Goal: Task Accomplishment & Management: Use online tool/utility

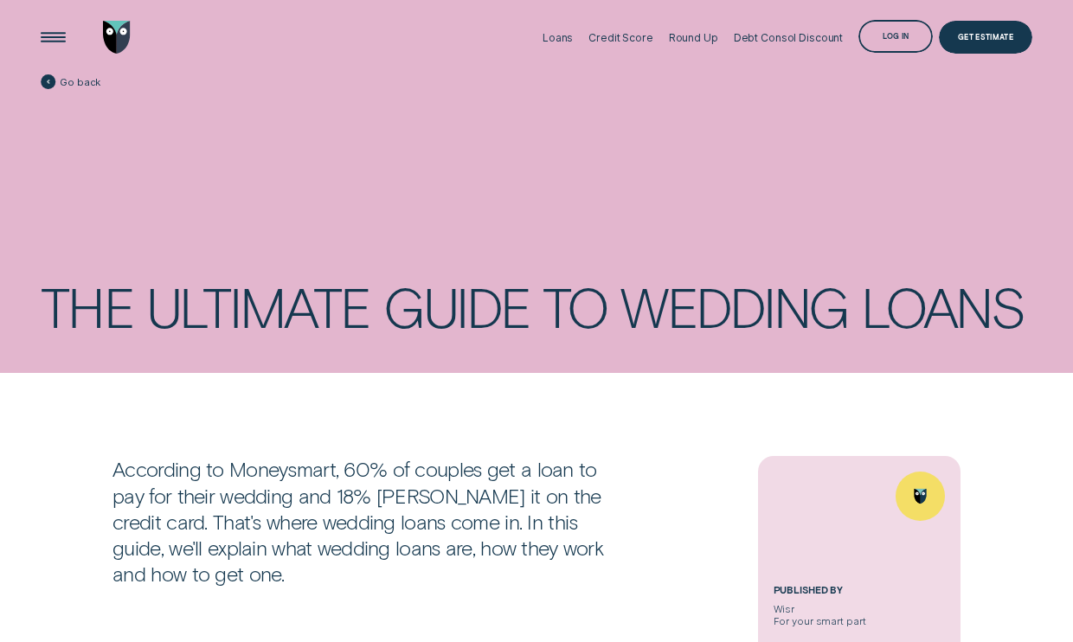
click at [117, 39] on img "Go to home page" at bounding box center [117, 38] width 28 height 34
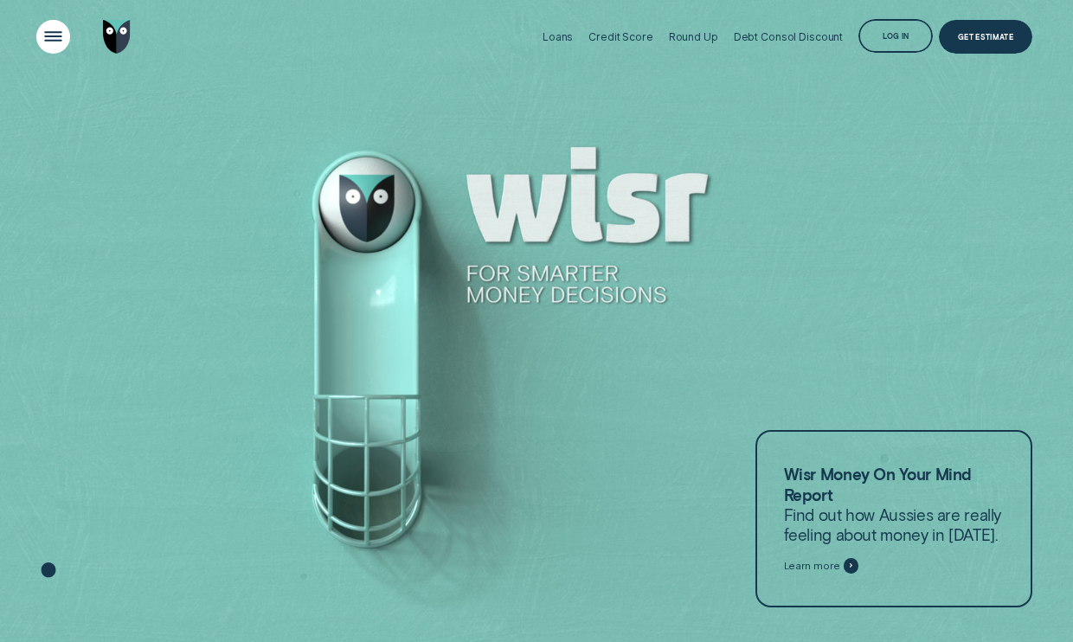
click at [66, 48] on div "Open Menu" at bounding box center [53, 37] width 48 height 48
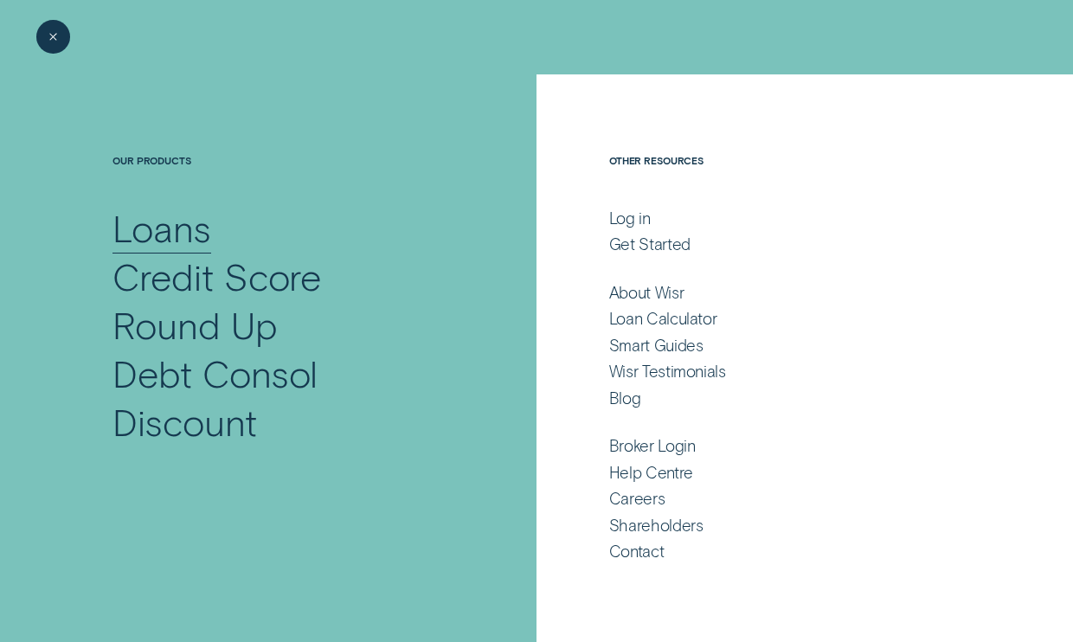
click at [143, 238] on div "Loans" at bounding box center [161, 228] width 99 height 48
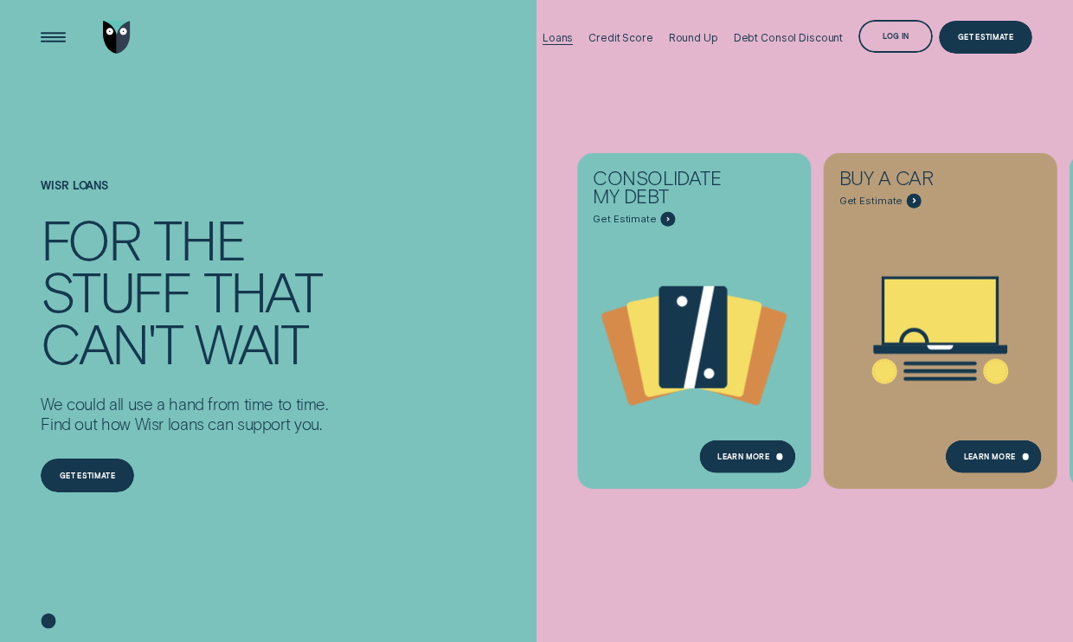
click at [561, 29] on div "Loans" at bounding box center [557, 37] width 30 height 74
click at [566, 41] on div "Loans" at bounding box center [557, 37] width 30 height 13
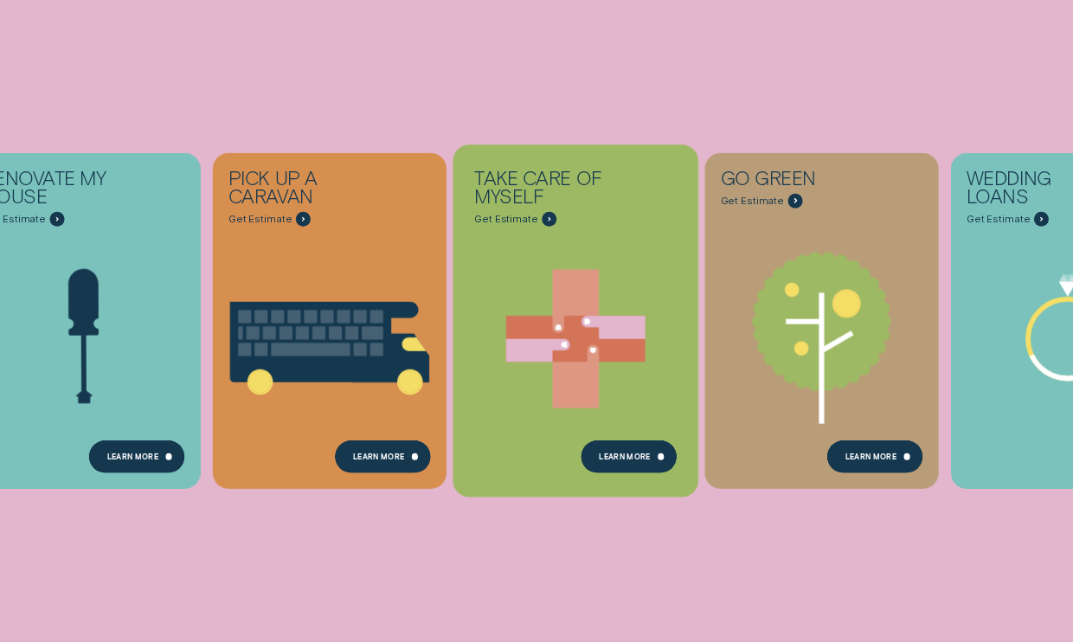
scroll to position [514, 0]
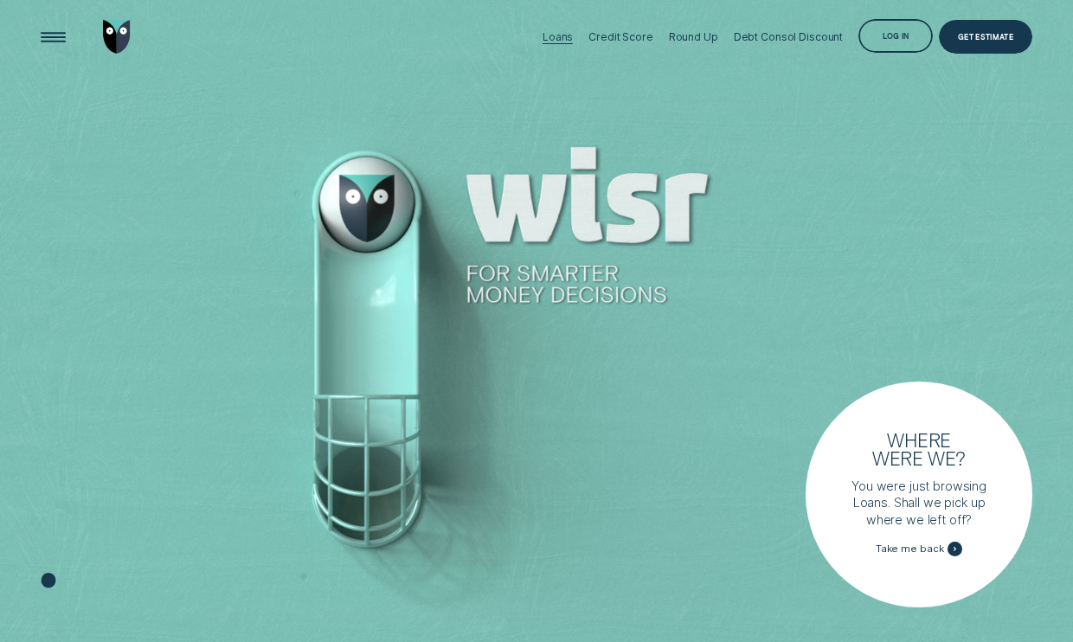
click at [562, 42] on div "Loans" at bounding box center [557, 36] width 30 height 13
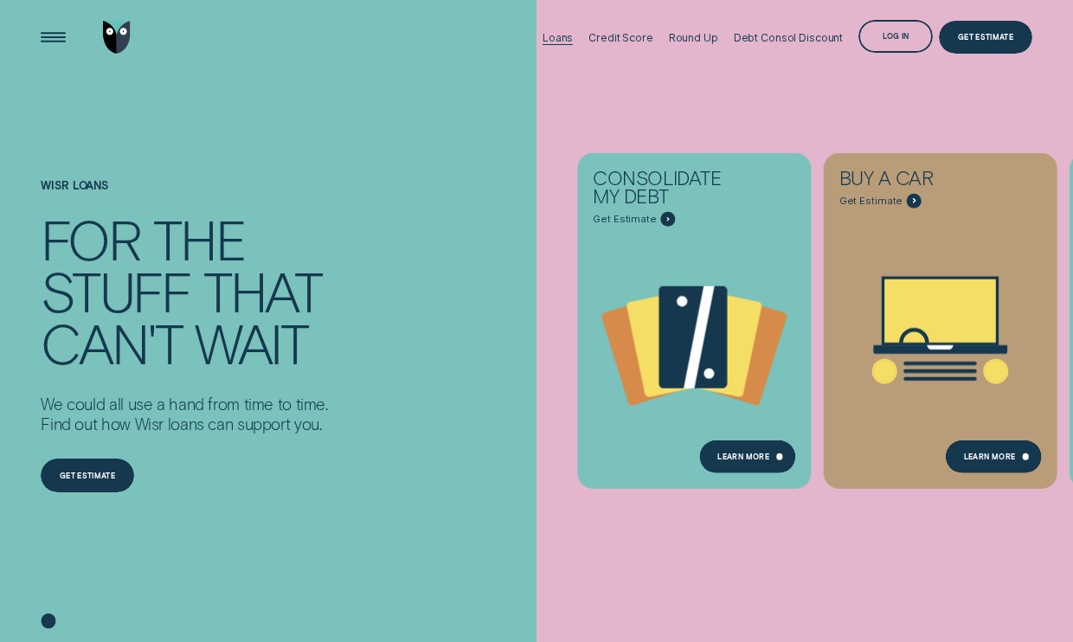
click at [558, 29] on div "Loans" at bounding box center [557, 37] width 30 height 74
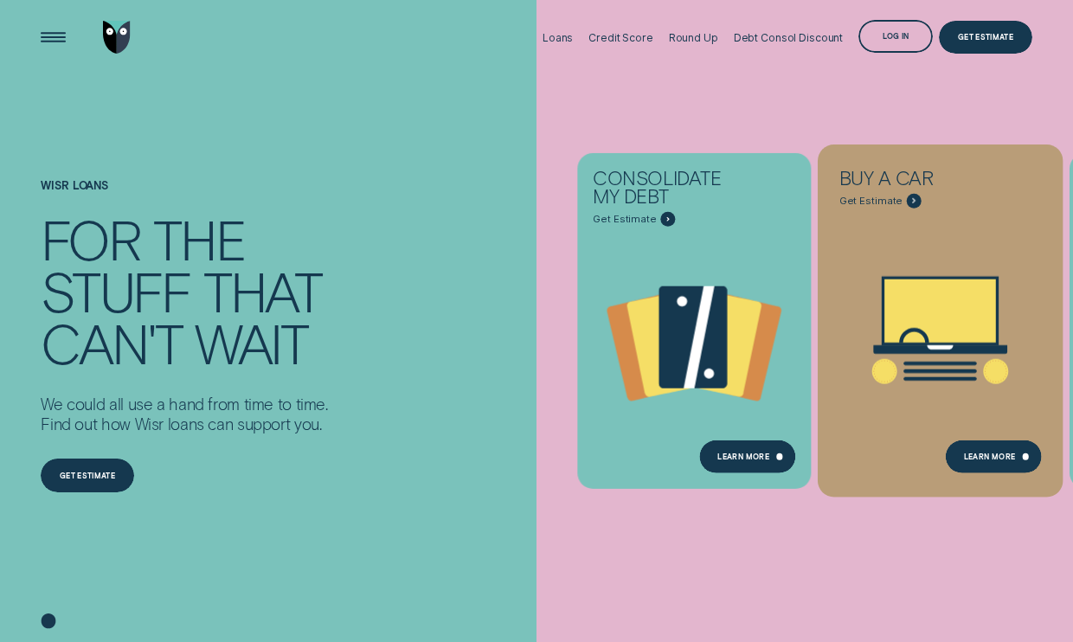
click at [959, 285] on icon "Buy a car - Learn more" at bounding box center [940, 310] width 112 height 63
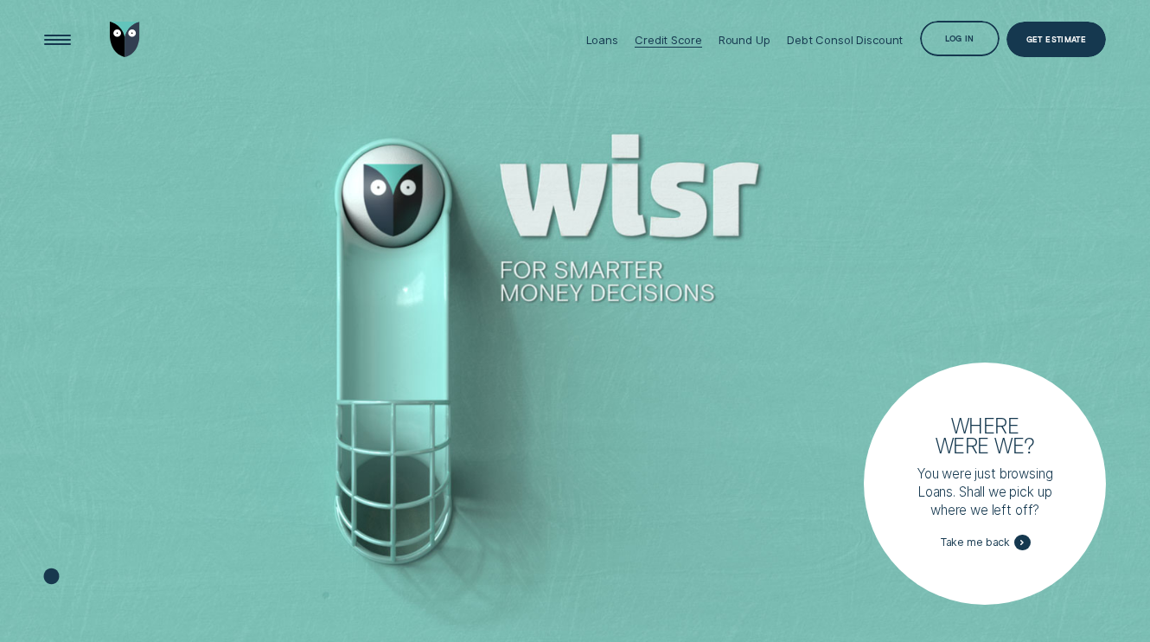
click at [673, 35] on div "Credit Score" at bounding box center [668, 40] width 67 height 14
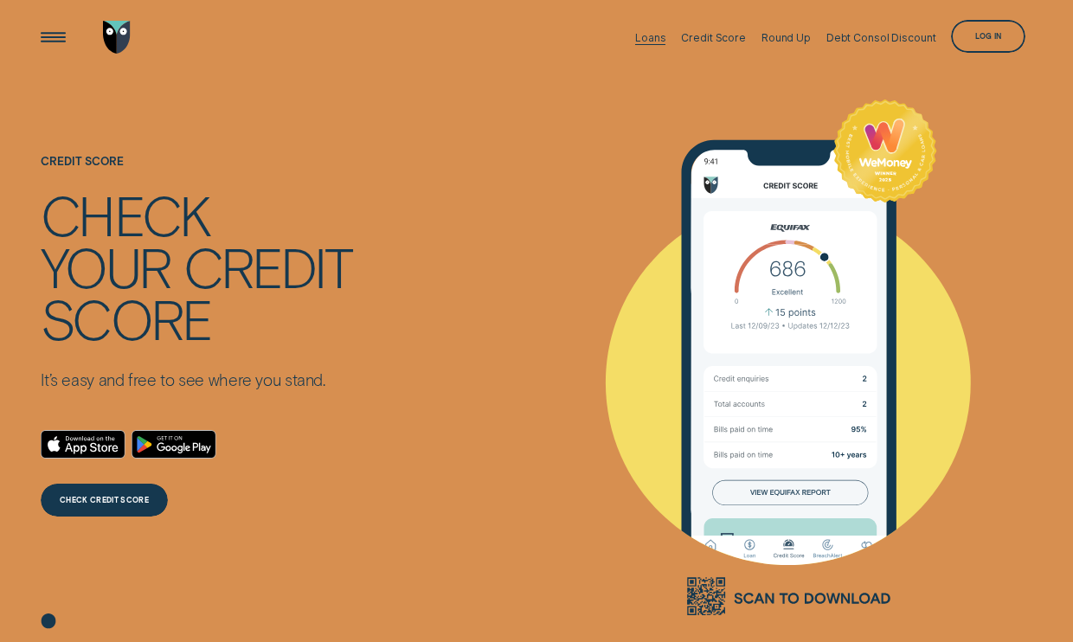
click at [658, 37] on div "Loans" at bounding box center [650, 37] width 30 height 13
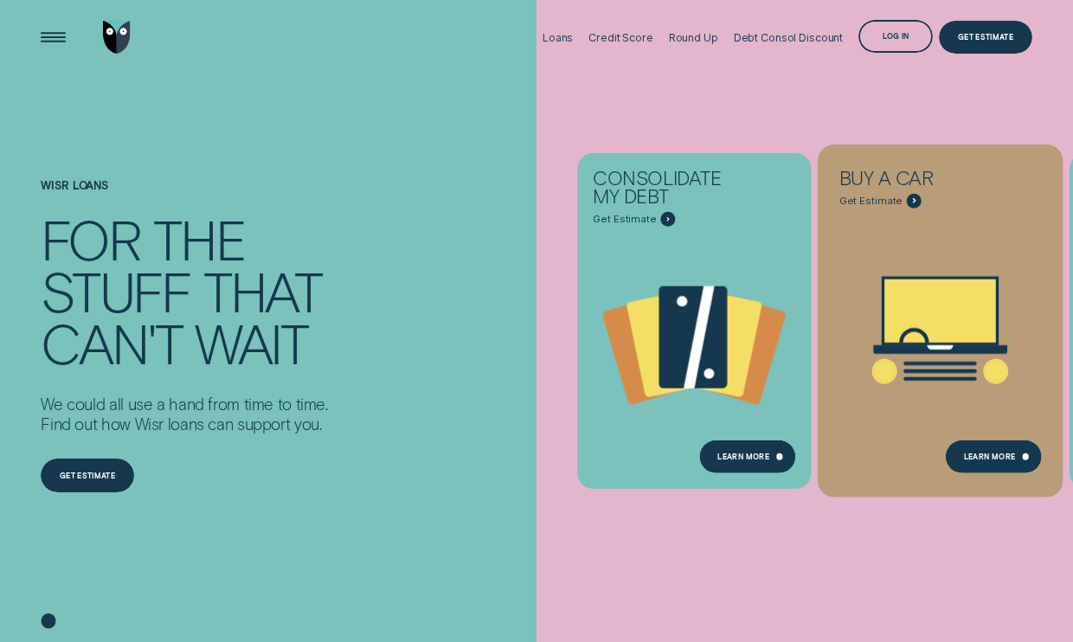
click at [673, 342] on icon "Buy a car - Learn more" at bounding box center [940, 310] width 112 height 63
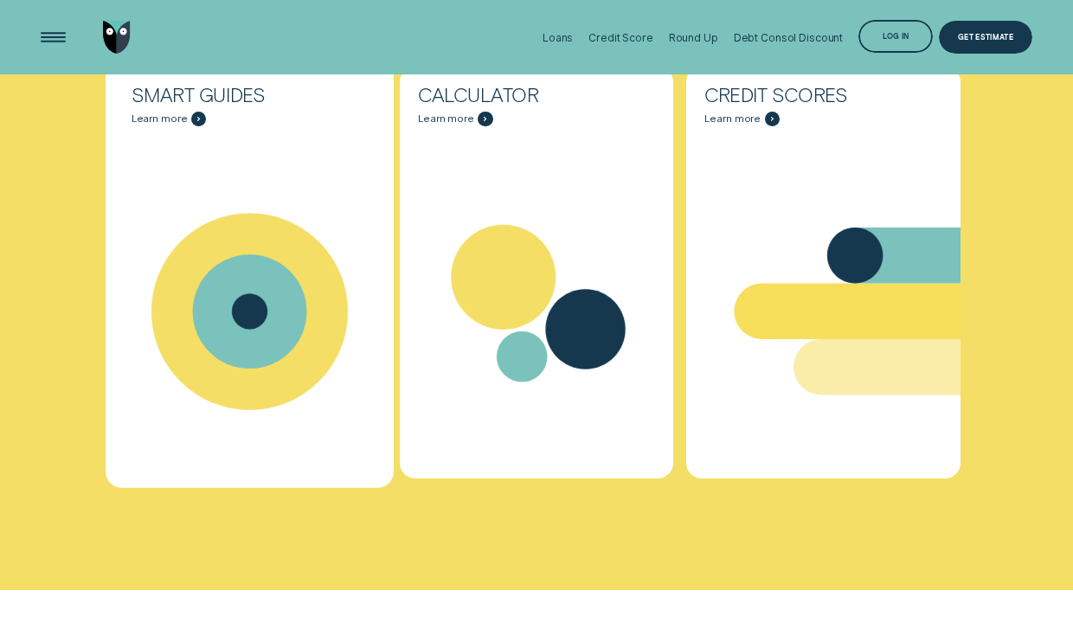
scroll to position [4845, 0]
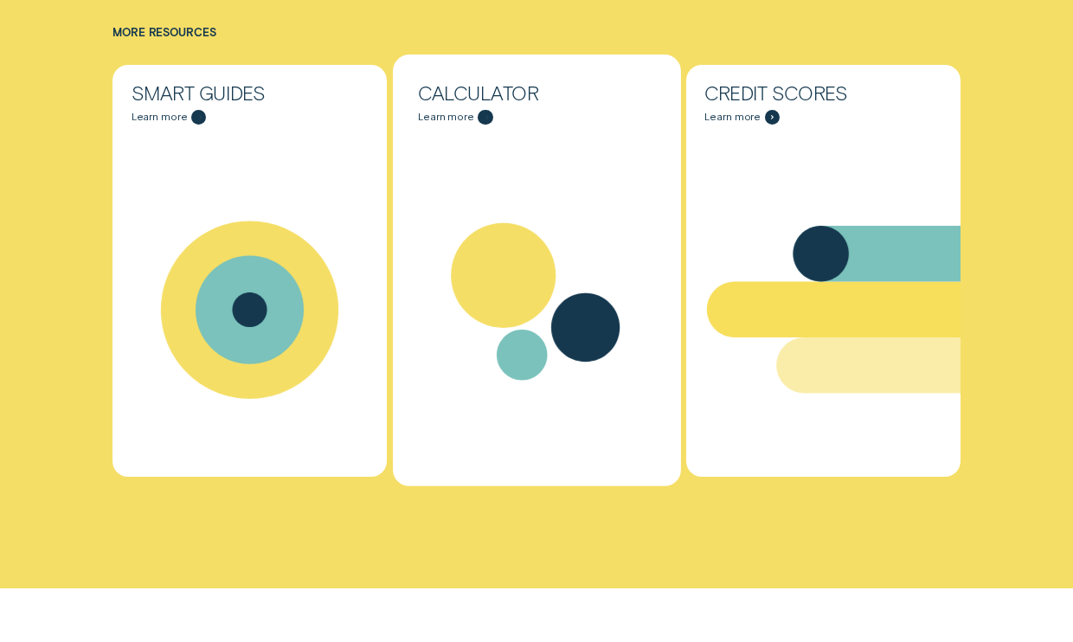
click at [499, 145] on div "Resources - Calculator" at bounding box center [537, 309] width 288 height 349
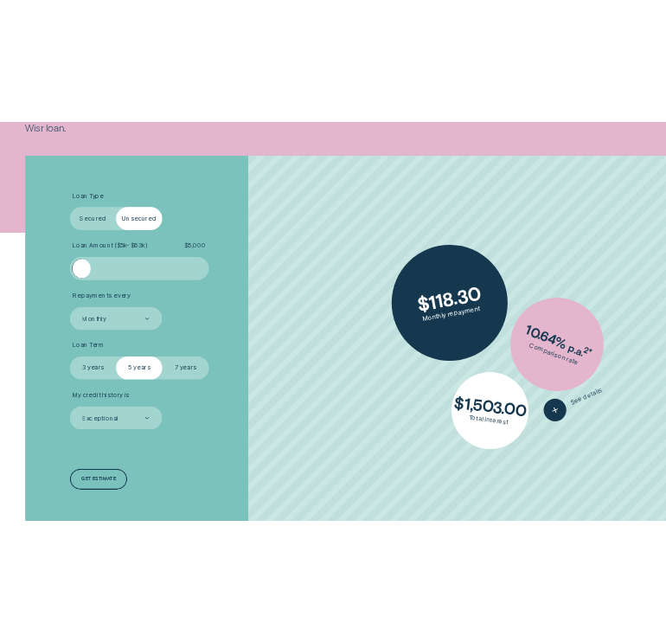
scroll to position [306, 0]
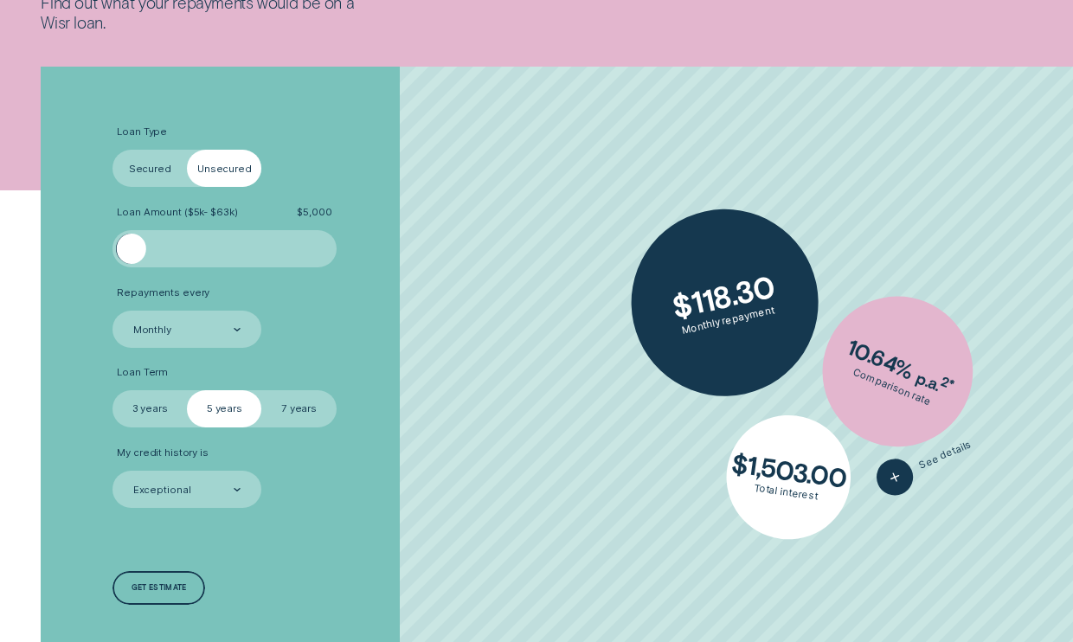
click at [144, 146] on div "Loan Type Select Loan Type Secured Unsecured" at bounding box center [186, 155] width 149 height 61
click at [145, 162] on label "Secured" at bounding box center [149, 168] width 74 height 37
click at [112, 150] on input "Secured" at bounding box center [112, 150] width 0 height 0
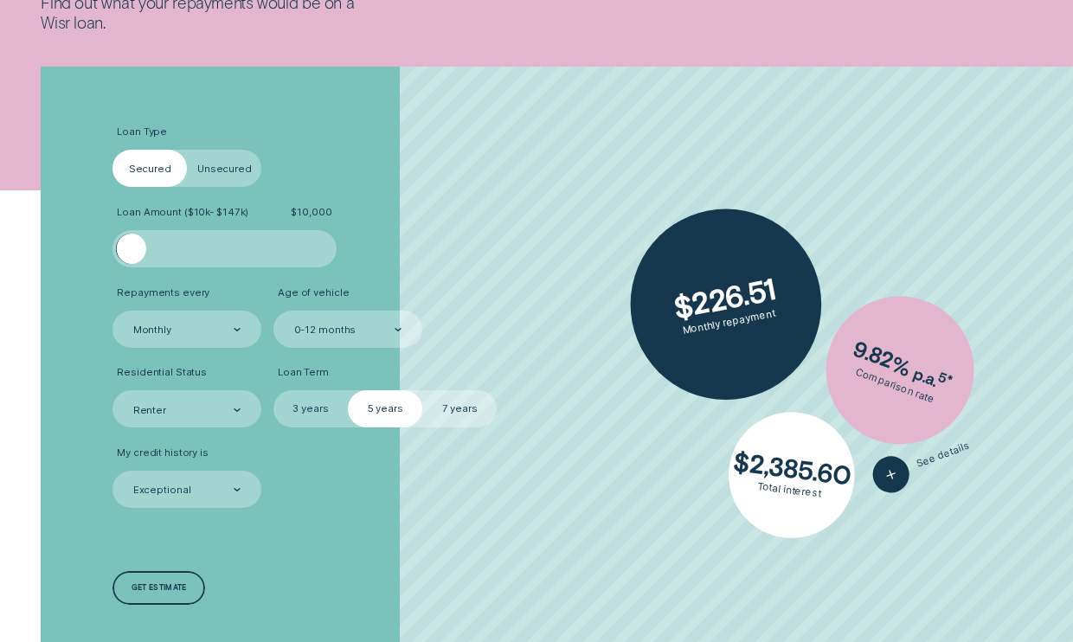
click at [229, 173] on label "Unsecured" at bounding box center [224, 168] width 74 height 37
click at [187, 150] on input "Unsecured" at bounding box center [187, 150] width 0 height 0
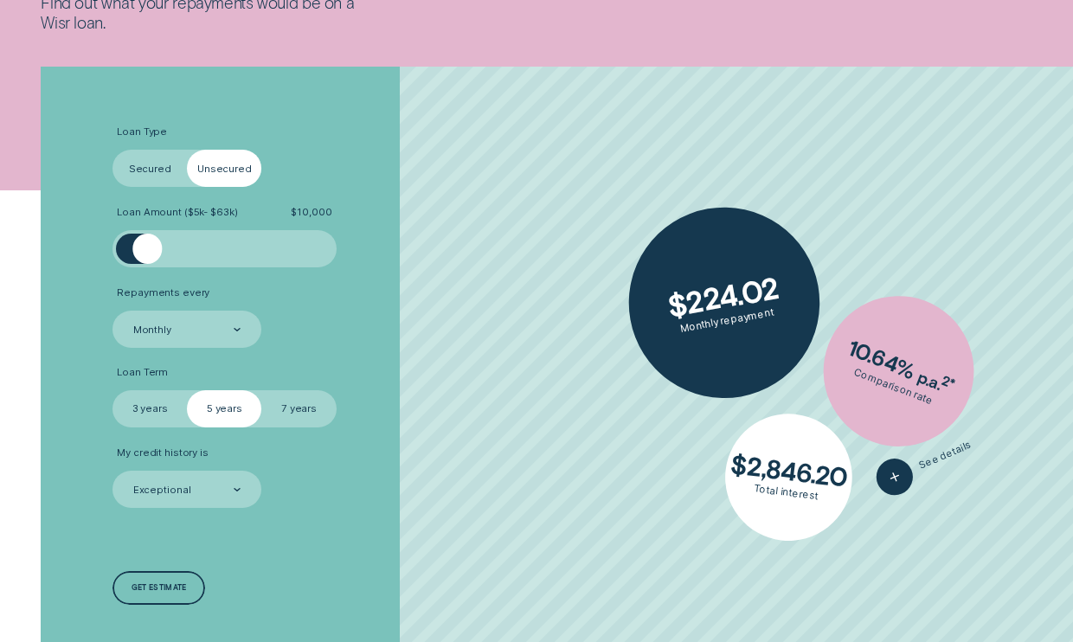
click at [153, 160] on label "Secured" at bounding box center [149, 168] width 74 height 37
click at [112, 150] on input "Secured" at bounding box center [112, 150] width 0 height 0
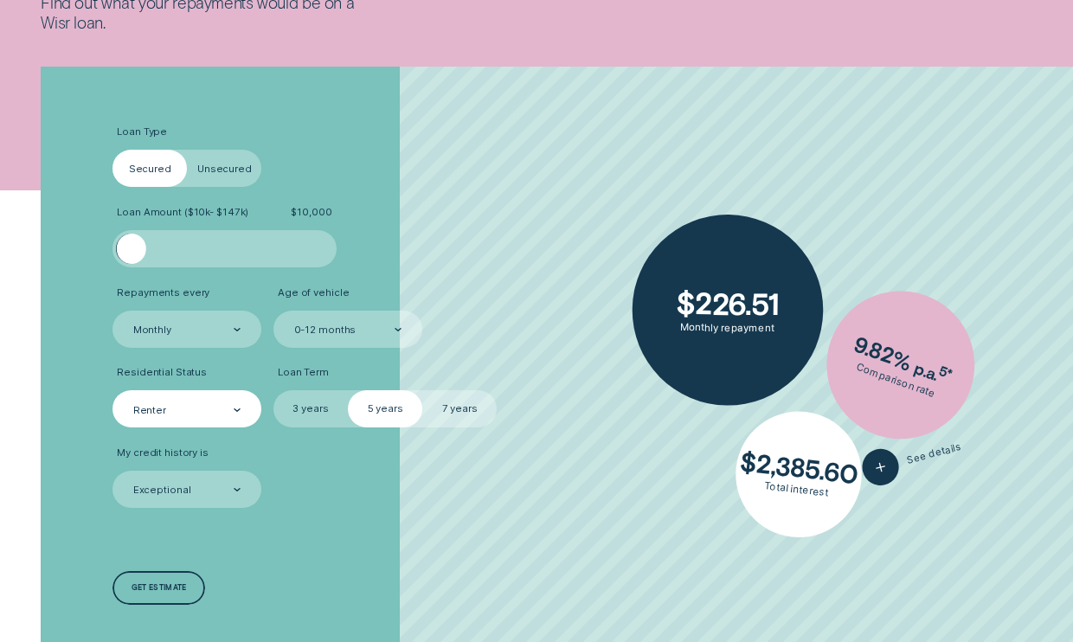
click at [163, 409] on div "Renter" at bounding box center [149, 409] width 33 height 12
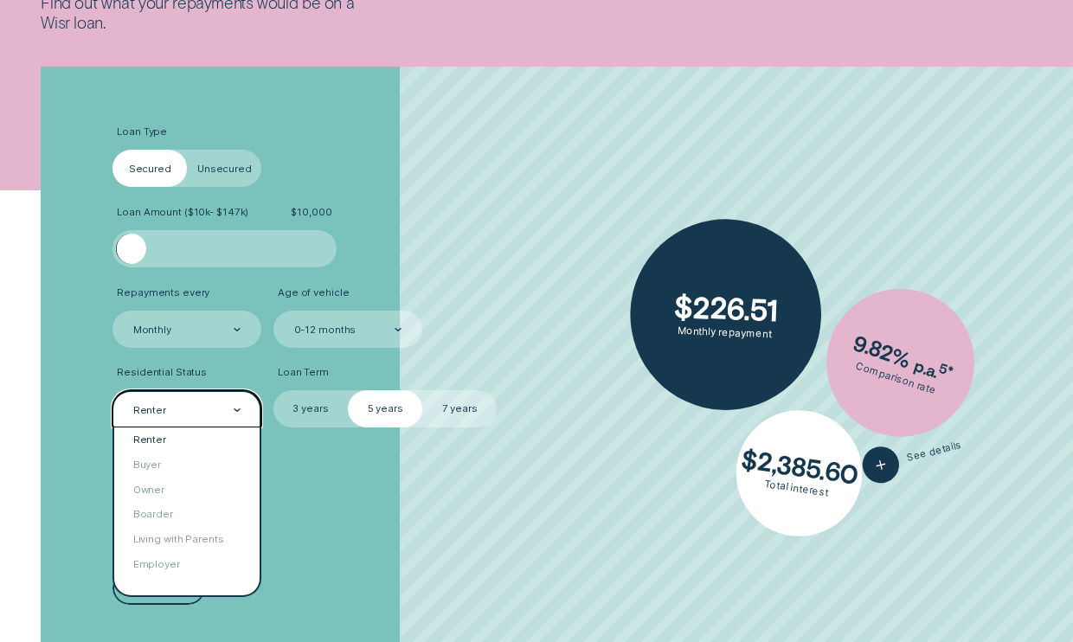
click at [458, 155] on li "Loan Type Select Loan Type Secured Unsecured" at bounding box center [285, 155] width 346 height 61
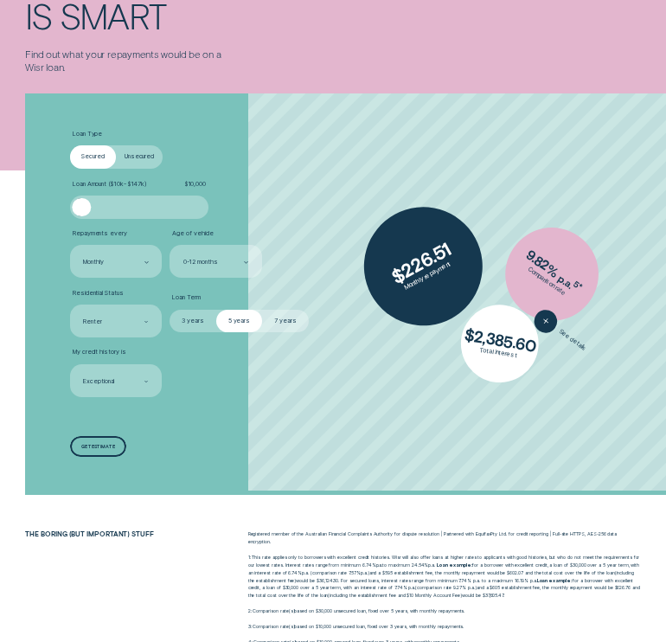
scroll to position [106, 0]
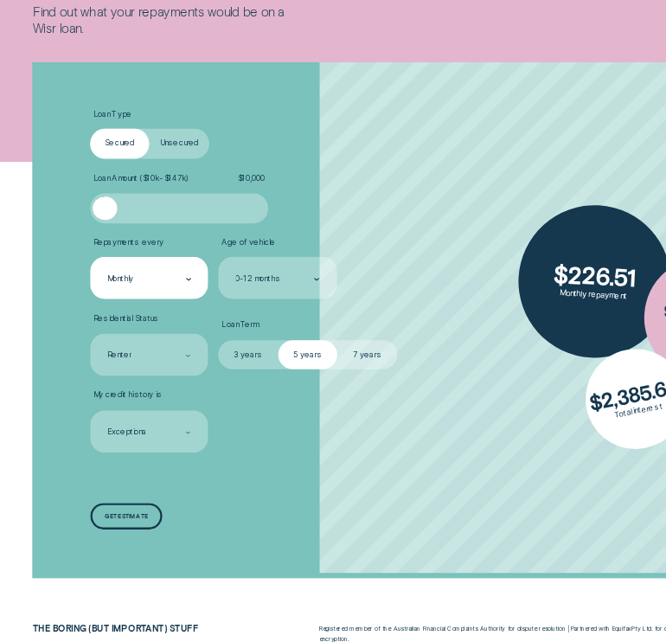
click at [120, 288] on div "Monthly" at bounding box center [114, 293] width 67 height 10
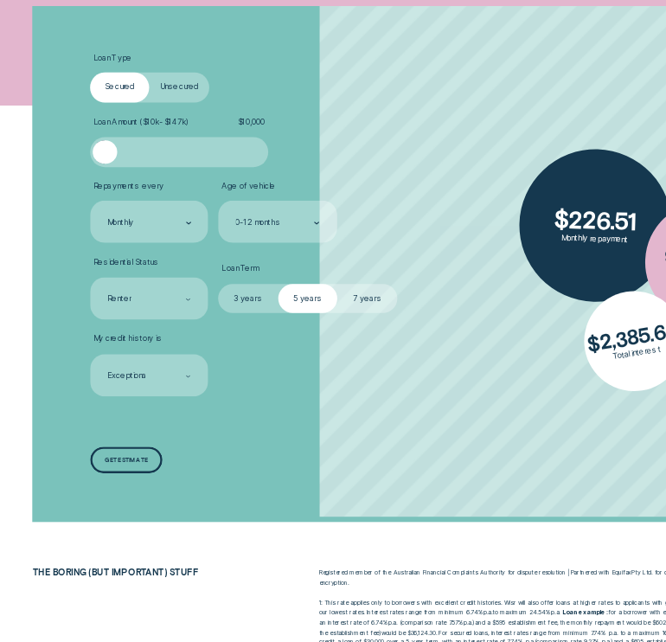
click at [121, 380] on span "My credit history is" at bounding box center [100, 384] width 54 height 8
click at [122, 336] on div "Renter" at bounding box center [116, 352] width 92 height 33
click at [195, 380] on li "My credit history is Exceptional" at bounding box center [177, 404] width 215 height 48
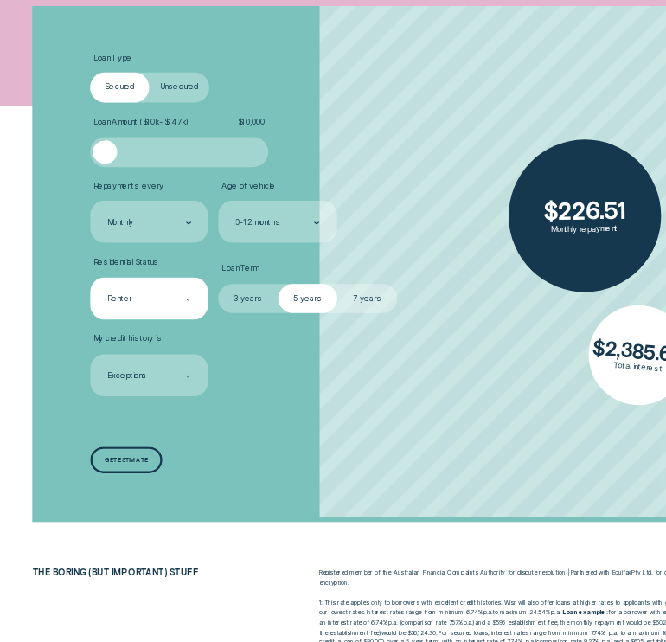
click at [122, 348] on div "Renter" at bounding box center [114, 353] width 67 height 10
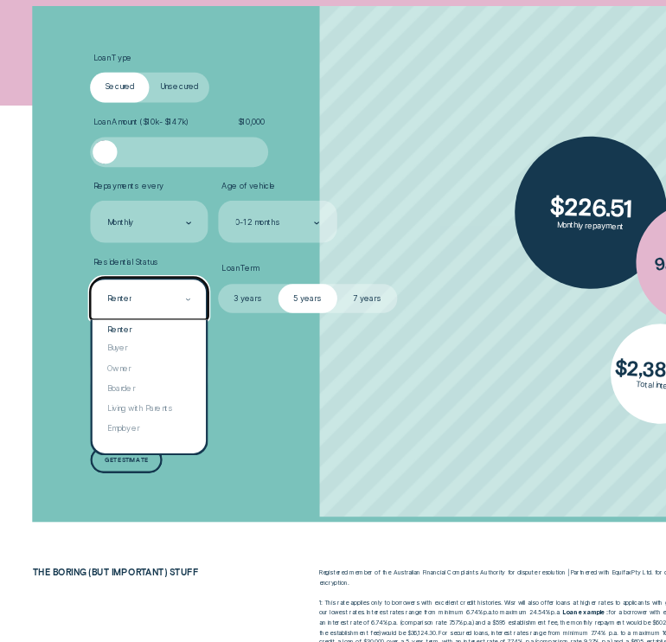
click at [157, 212] on label "Loan Amount ( $10k - $147k ) $ 10,000" at bounding box center [139, 216] width 138 height 8
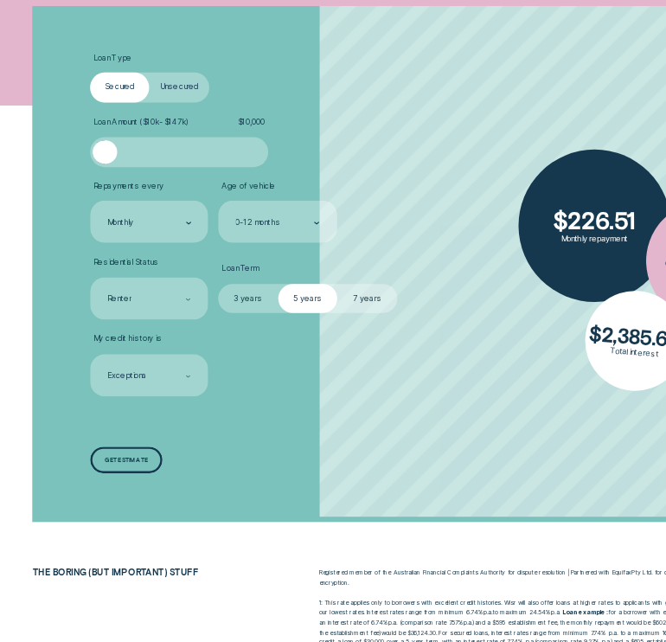
click at [106, 176] on label "Secured" at bounding box center [93, 187] width 46 height 23
click at [70, 176] on input "Secured" at bounding box center [70, 176] width 0 height 0
click at [138, 176] on label "Unsecured" at bounding box center [139, 187] width 46 height 23
click at [116, 176] on input "Unsecured" at bounding box center [116, 176] width 0 height 0
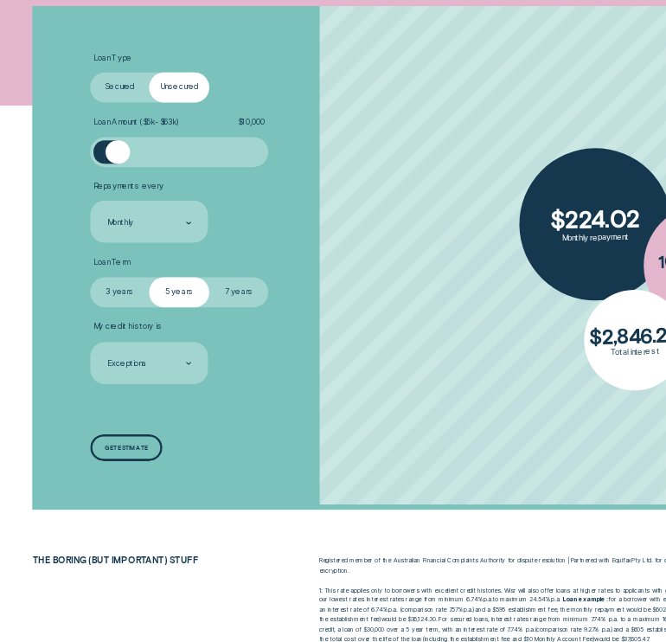
click at [93, 176] on label "Secured" at bounding box center [93, 187] width 46 height 23
click at [70, 176] on input "Secured" at bounding box center [70, 176] width 0 height 0
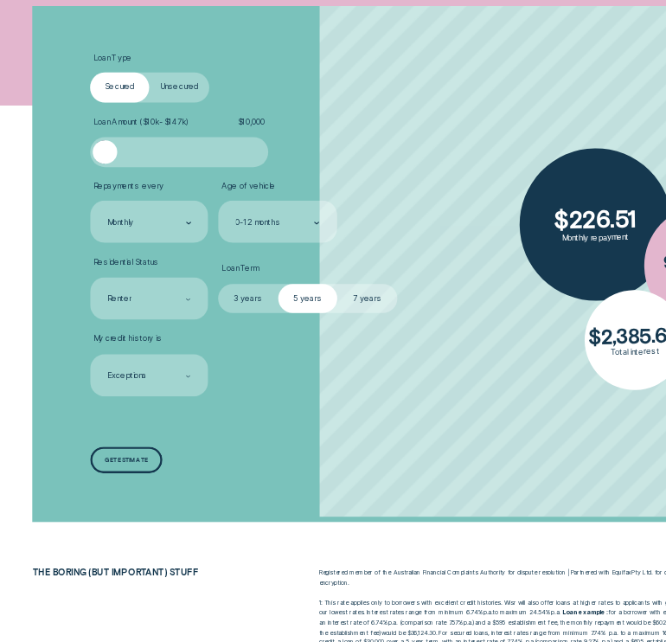
click at [93, 176] on label "Secured" at bounding box center [93, 187] width 46 height 23
click at [70, 176] on input "Secured" at bounding box center [70, 176] width 0 height 0
click at [150, 176] on label "Unsecured" at bounding box center [139, 187] width 46 height 23
click at [116, 176] on input "Unsecured" at bounding box center [116, 176] width 0 height 0
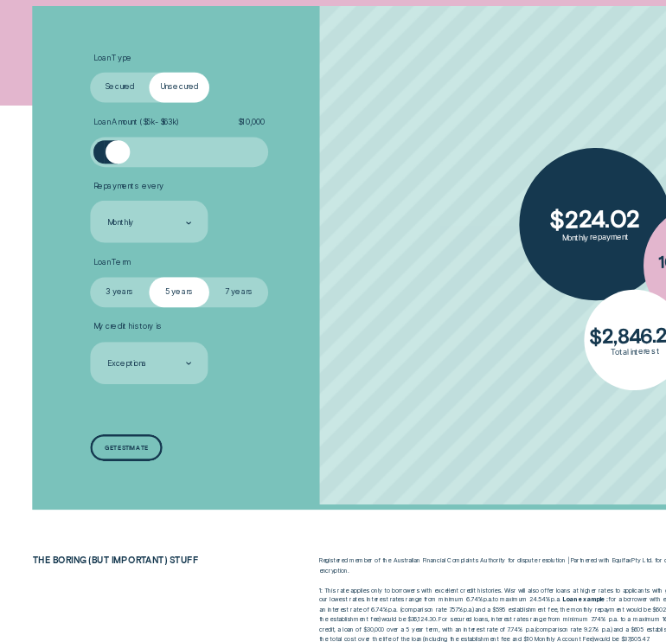
click at [92, 176] on label "Secured" at bounding box center [93, 187] width 46 height 23
click at [70, 176] on input "Secured" at bounding box center [70, 176] width 0 height 0
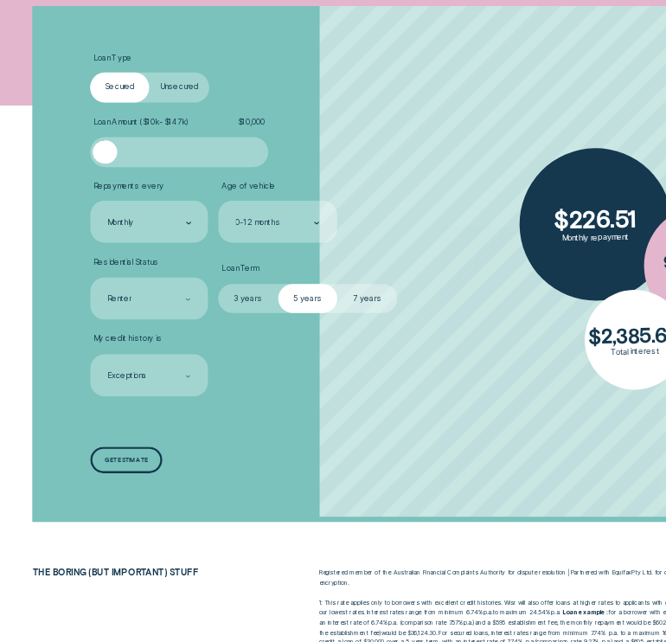
click at [144, 176] on label "Unsecured" at bounding box center [139, 187] width 46 height 23
click at [116, 176] on input "Unsecured" at bounding box center [116, 176] width 0 height 0
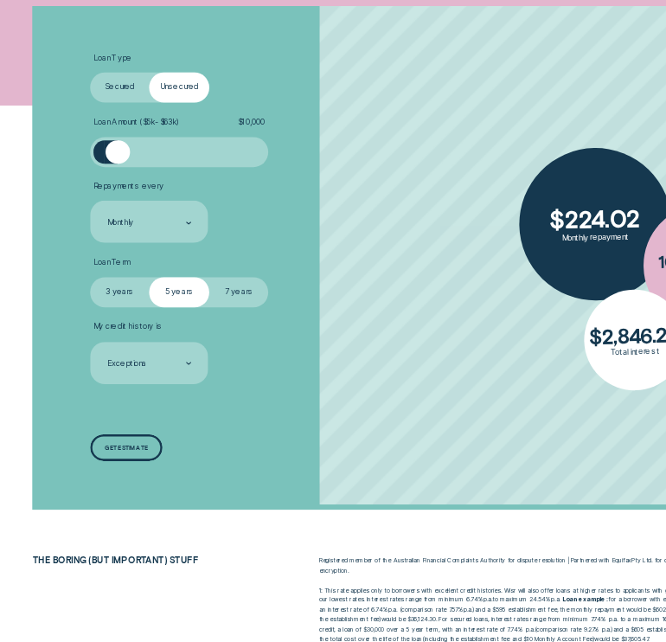
click at [99, 176] on label "Secured" at bounding box center [93, 187] width 46 height 23
click at [70, 176] on input "Secured" at bounding box center [70, 176] width 0 height 0
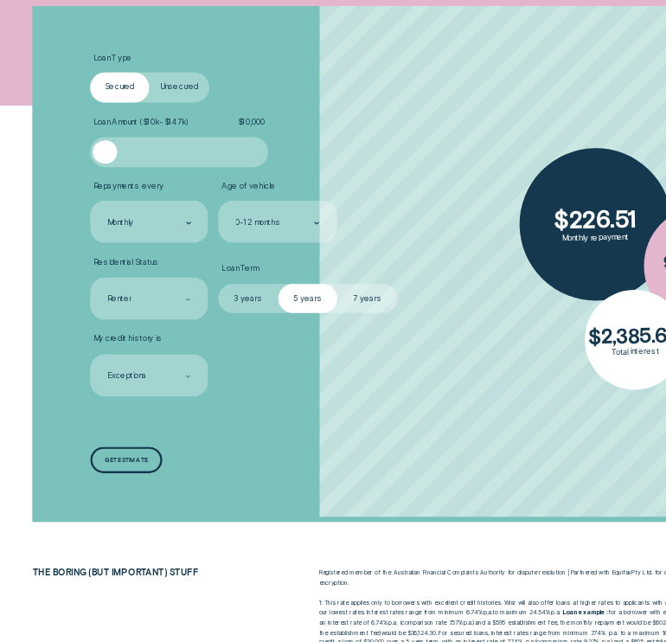
click at [144, 176] on label "Unsecured" at bounding box center [139, 187] width 46 height 23
click at [116, 176] on input "Unsecured" at bounding box center [116, 176] width 0 height 0
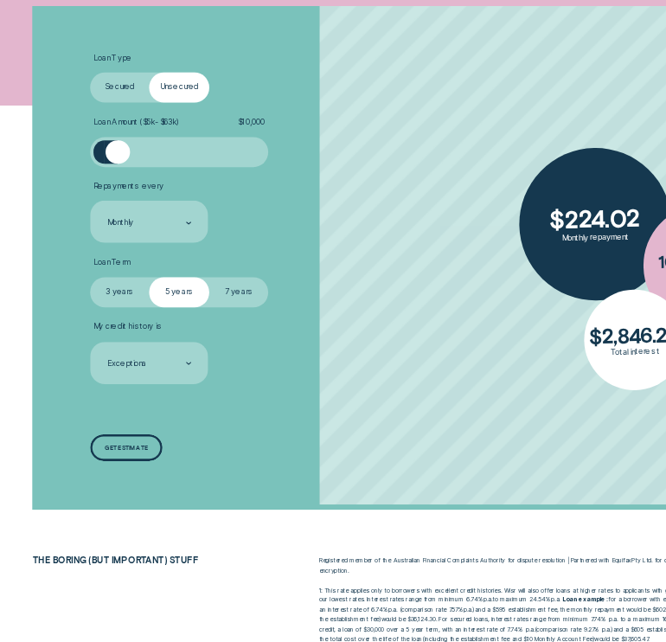
click at [103, 176] on label "Secured" at bounding box center [93, 187] width 46 height 23
click at [70, 176] on input "Secured" at bounding box center [70, 176] width 0 height 0
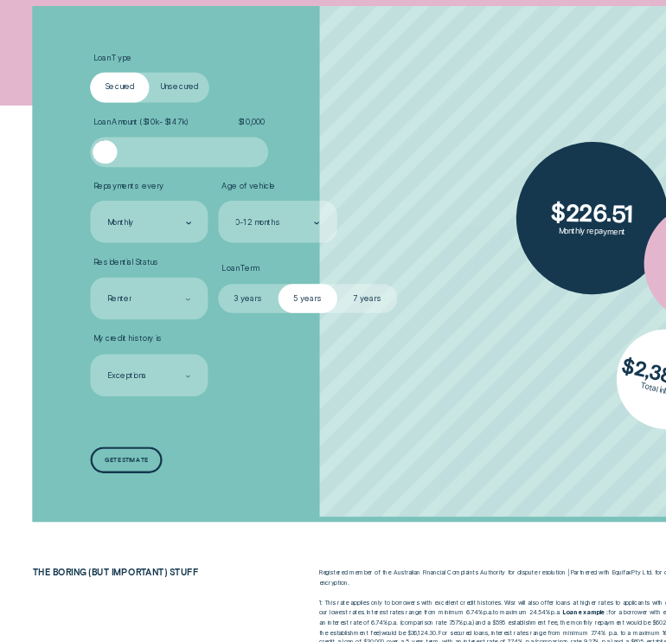
click at [138, 176] on label "Unsecured" at bounding box center [139, 187] width 46 height 23
click at [116, 176] on input "Unsecured" at bounding box center [116, 176] width 0 height 0
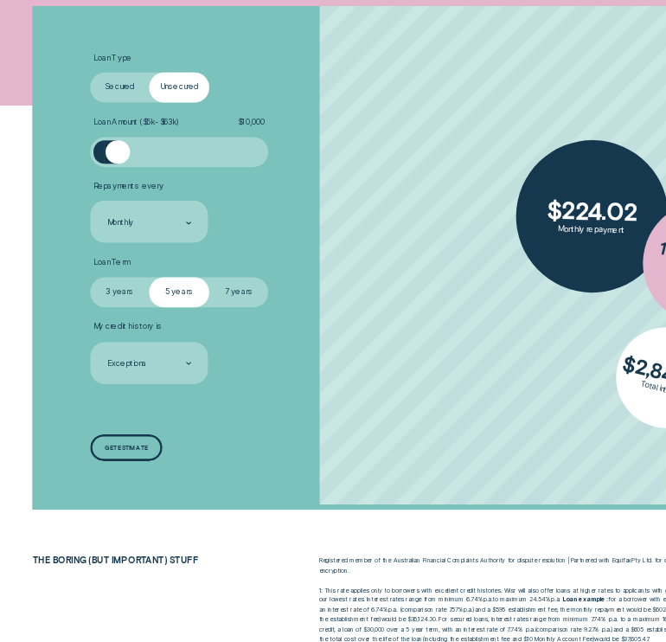
click at [86, 176] on label "Secured" at bounding box center [93, 187] width 46 height 23
click at [70, 176] on input "Secured" at bounding box center [70, 176] width 0 height 0
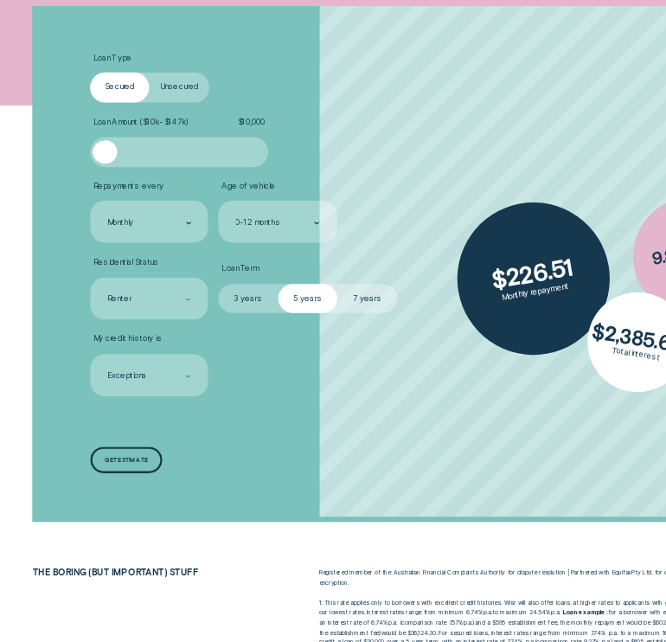
click at [141, 176] on label "Unsecured" at bounding box center [139, 187] width 46 height 23
click at [116, 176] on input "Unsecured" at bounding box center [116, 176] width 0 height 0
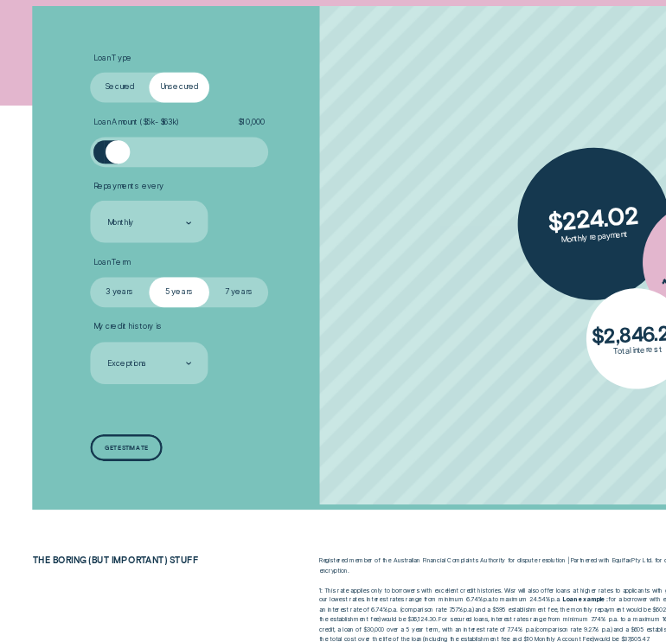
click at [90, 176] on label "Secured" at bounding box center [93, 187] width 46 height 23
click at [70, 176] on input "Secured" at bounding box center [70, 176] width 0 height 0
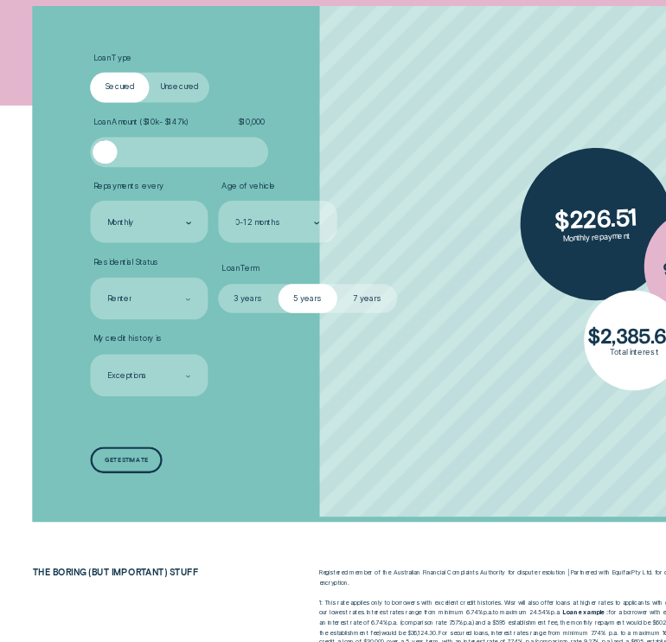
click at [133, 176] on label "Unsecured" at bounding box center [139, 187] width 46 height 23
click at [116, 176] on input "Unsecured" at bounding box center [116, 176] width 0 height 0
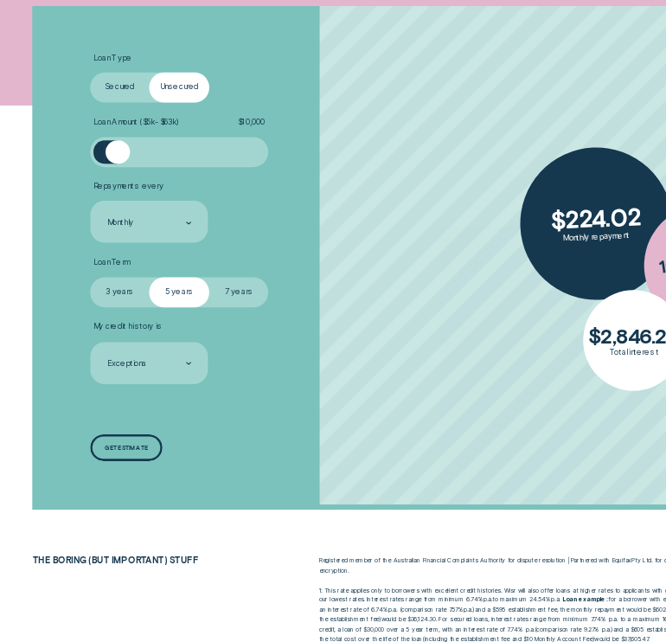
click at [95, 176] on label "Secured" at bounding box center [93, 187] width 46 height 23
click at [70, 176] on input "Secured" at bounding box center [70, 176] width 0 height 0
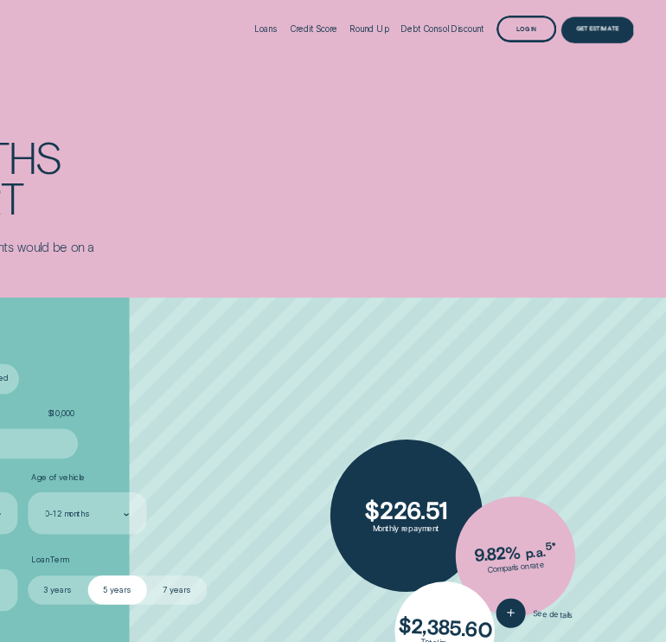
scroll to position [0, 0]
click at [596, 23] on div "Get Estimate" at bounding box center [613, 21] width 34 height 4
